Goal: Information Seeking & Learning: Compare options

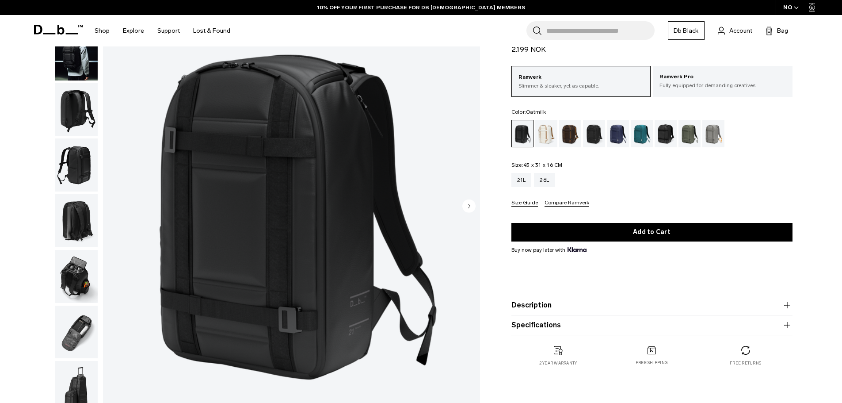
click at [547, 132] on div "Oatmilk" at bounding box center [546, 133] width 23 height 27
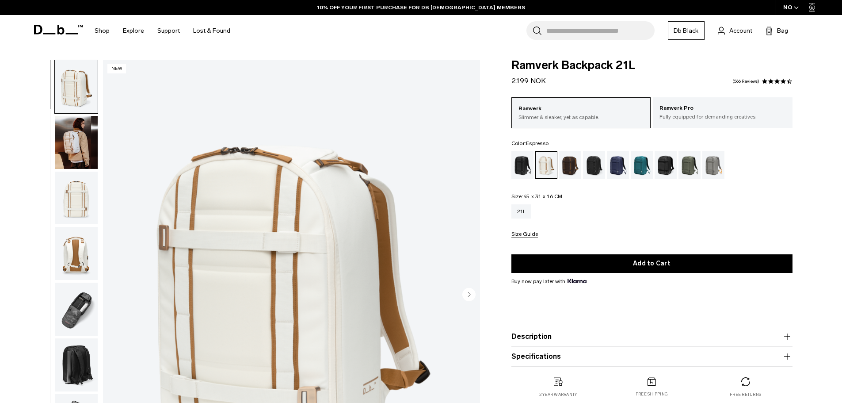
click at [568, 163] on div "Espresso" at bounding box center [570, 164] width 23 height 27
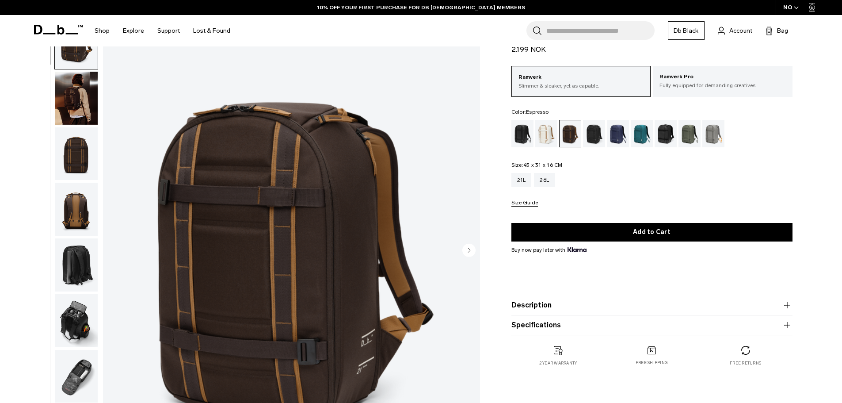
click at [65, 319] on img "button" at bounding box center [76, 320] width 43 height 53
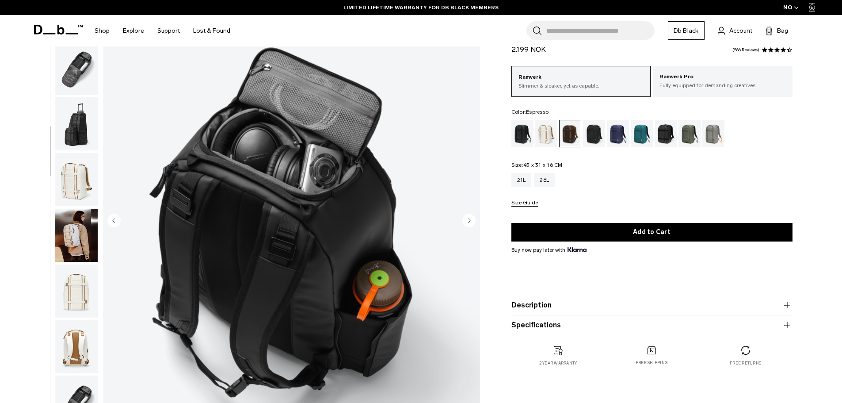
scroll to position [88, 0]
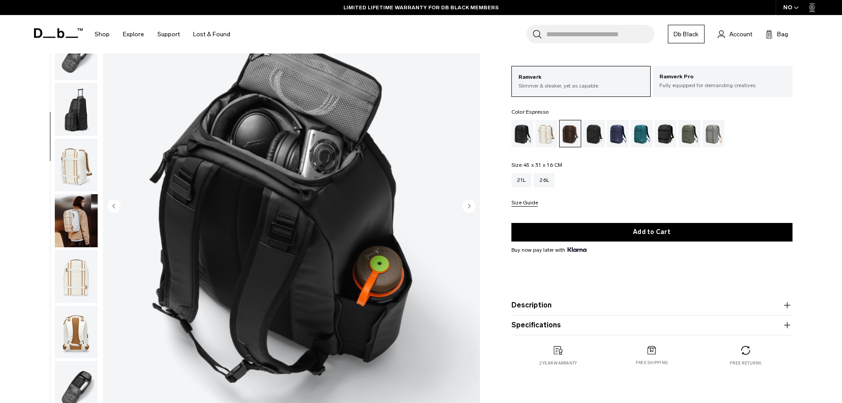
click at [80, 169] on img "button" at bounding box center [76, 164] width 43 height 53
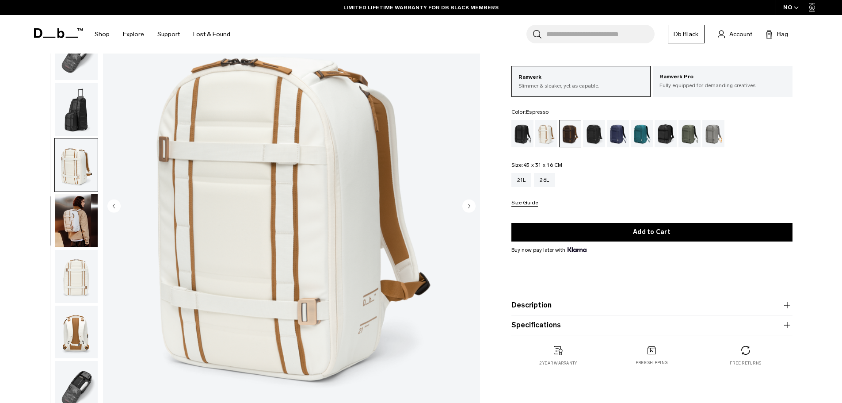
scroll to position [417, 0]
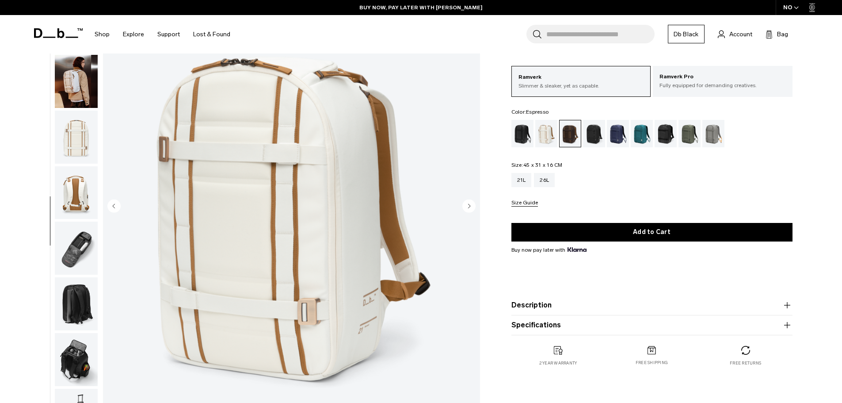
click at [76, 304] on img "button" at bounding box center [76, 303] width 43 height 53
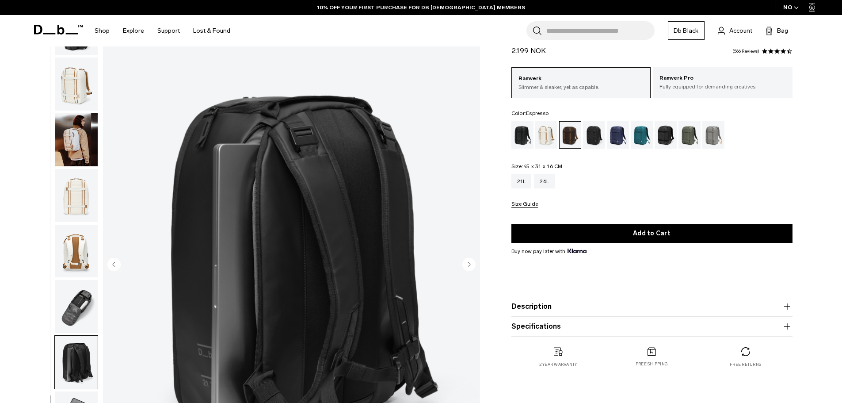
scroll to position [44, 0]
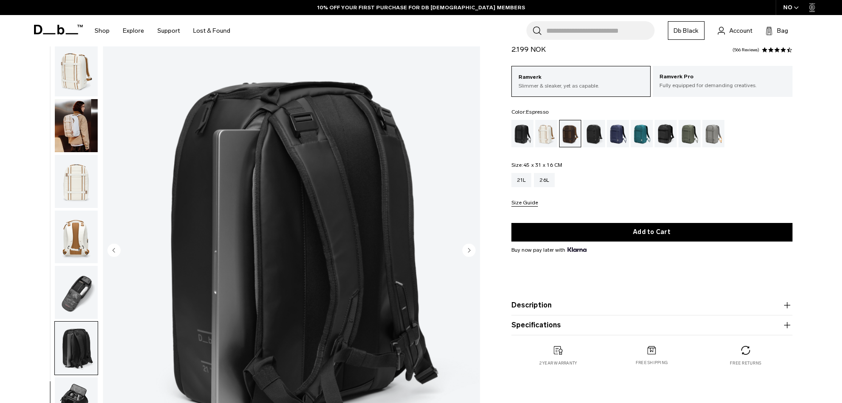
click at [467, 249] on circle "Next slide" at bounding box center [468, 249] width 13 height 13
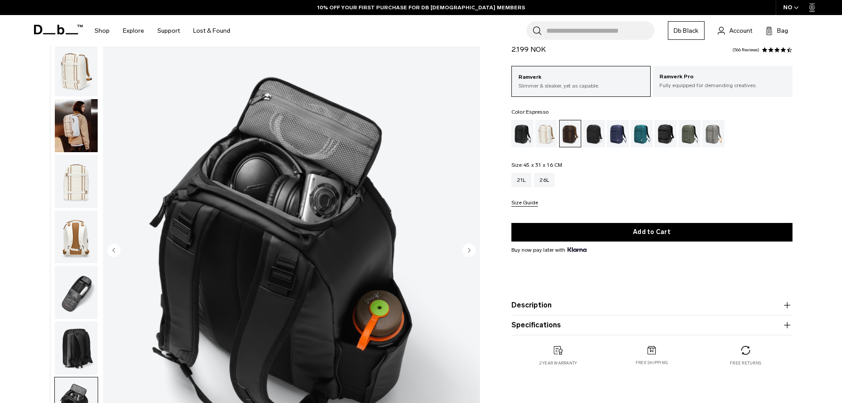
click at [467, 249] on circle "Next slide" at bounding box center [468, 249] width 13 height 13
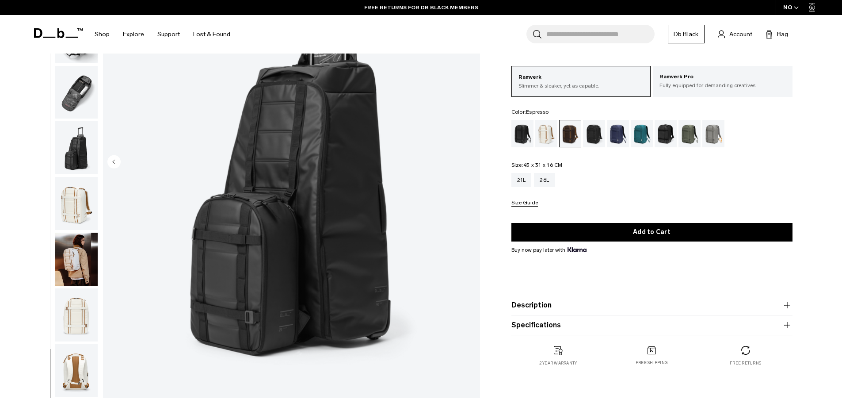
scroll to position [152, 0]
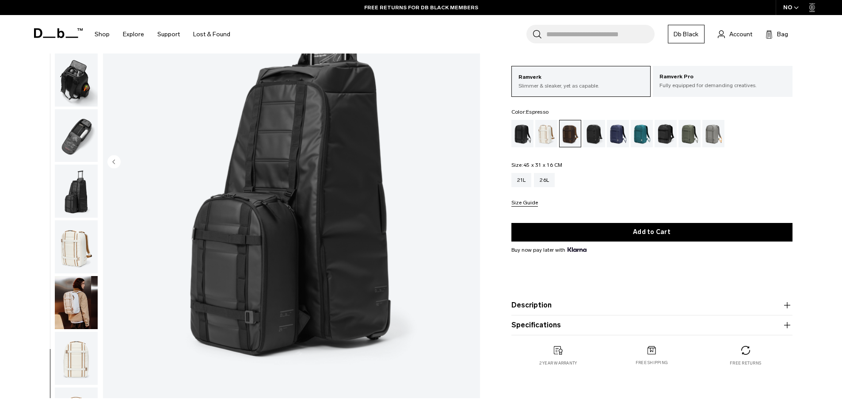
click at [78, 136] on img "button" at bounding box center [76, 135] width 43 height 53
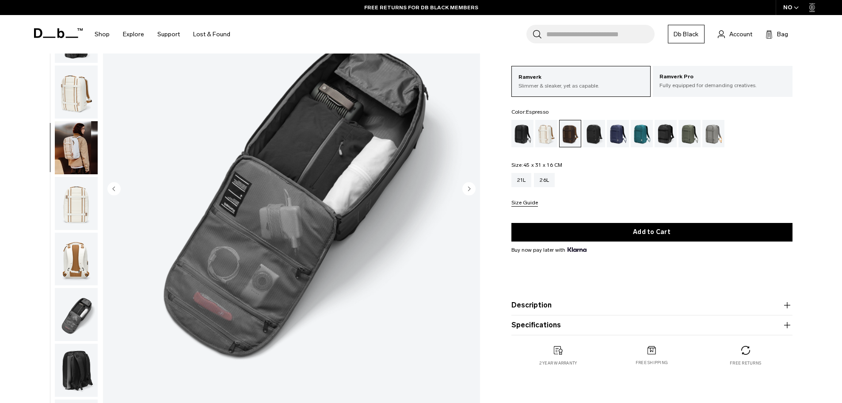
scroll to position [44, 0]
